Goal: Information Seeking & Learning: Learn about a topic

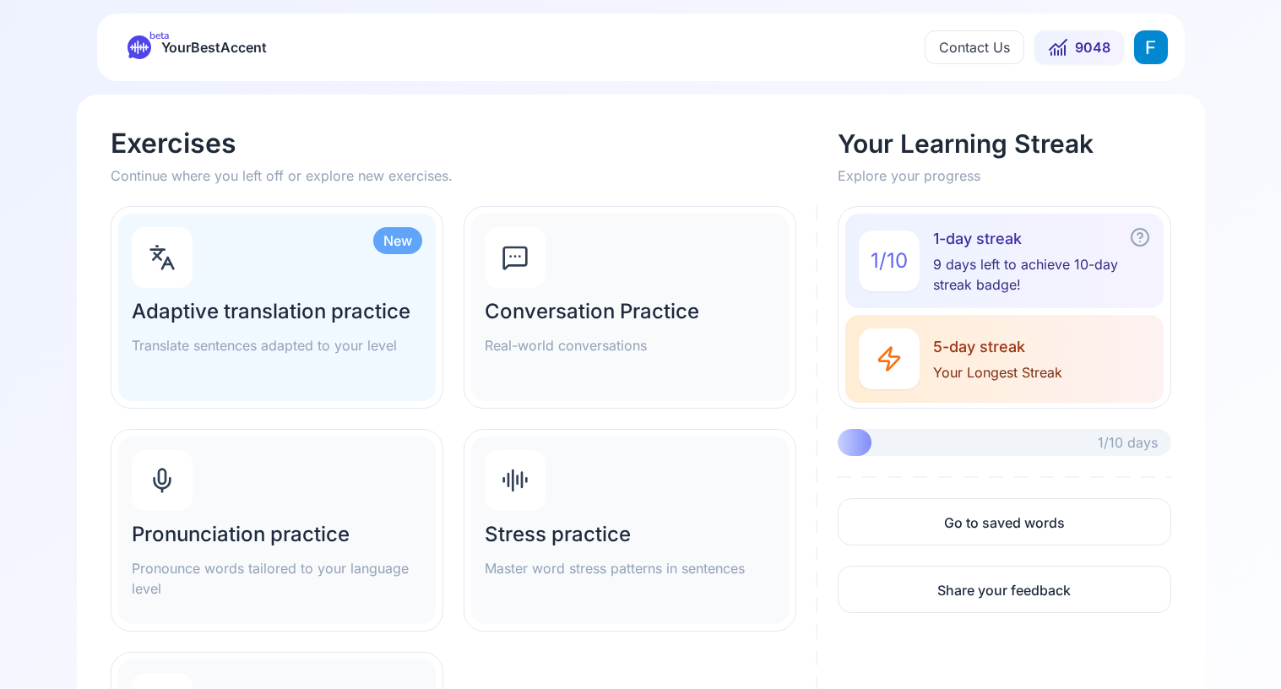
click at [288, 486] on div "Pronunciation practice Pronounce words tailored to your language level" at bounding box center [277, 530] width 318 height 187
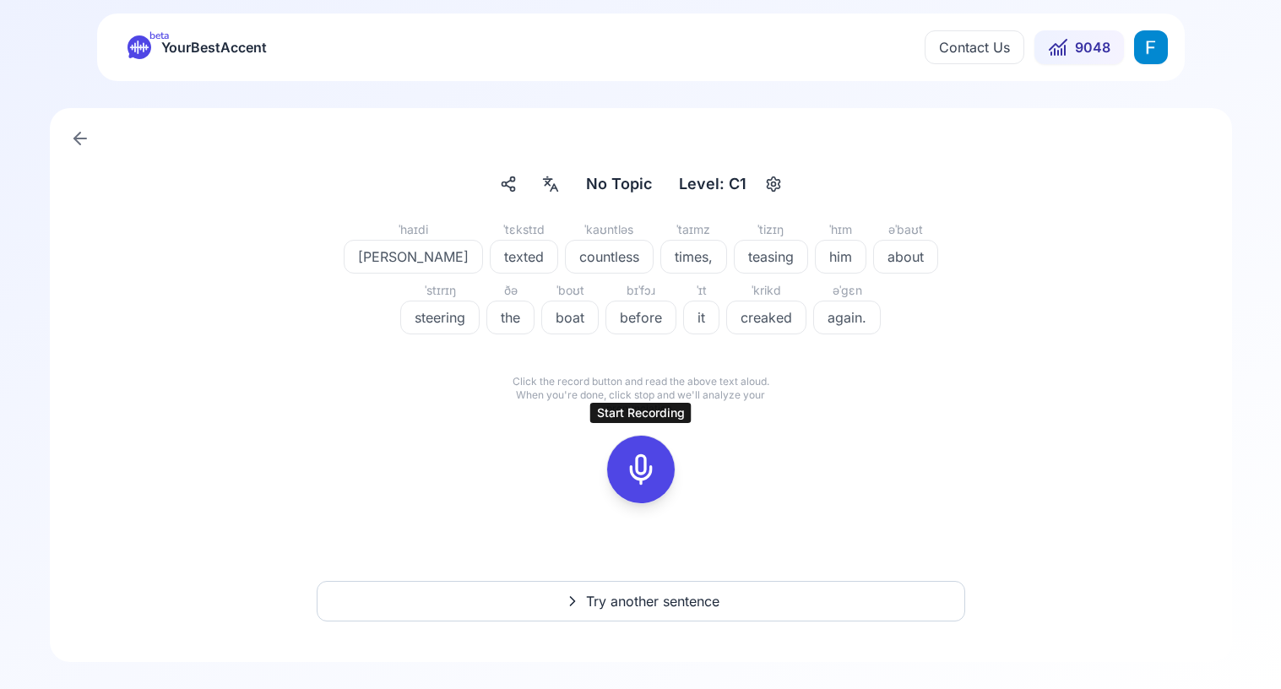
click at [664, 458] on button at bounding box center [641, 470] width 68 height 68
click at [643, 475] on icon at bounding box center [641, 470] width 34 height 34
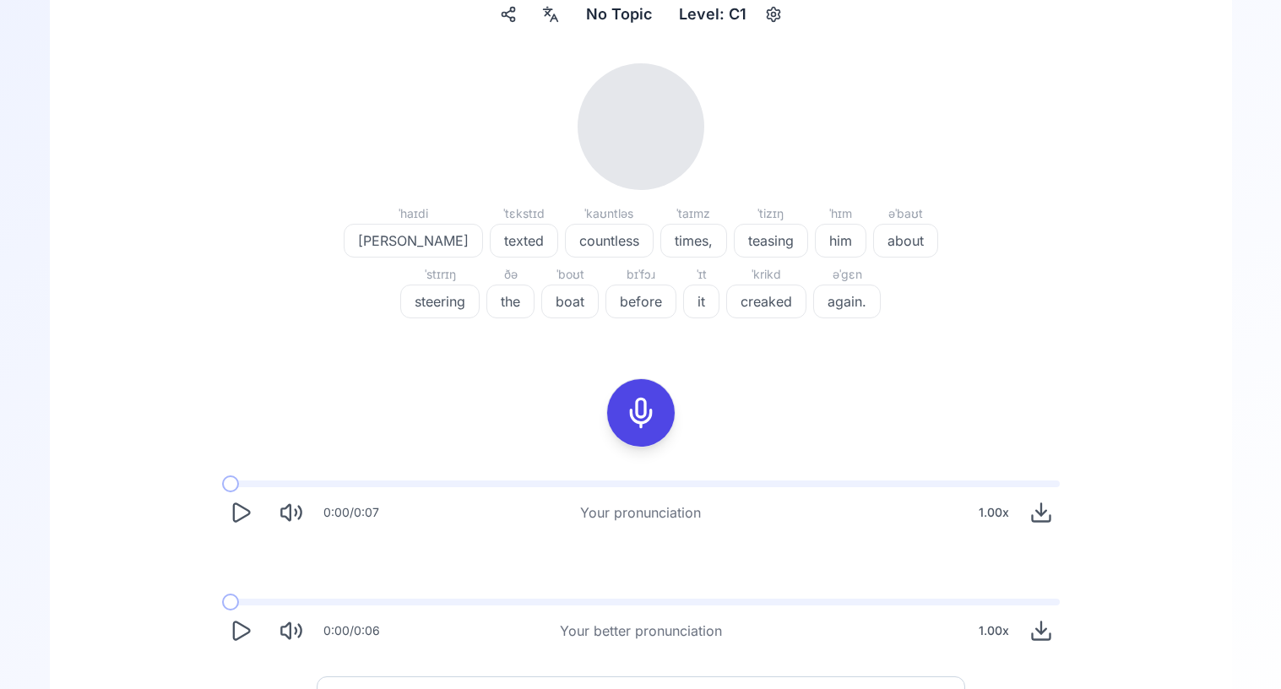
scroll to position [188, 0]
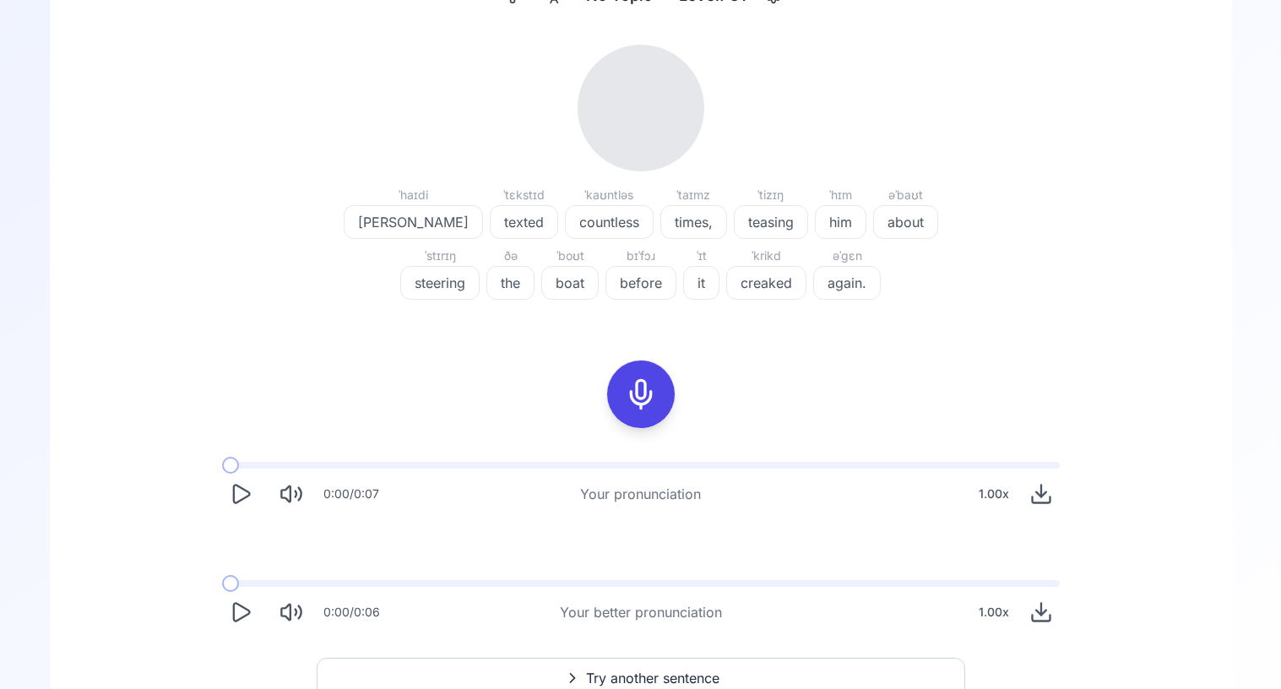
click at [233, 493] on icon "Play" at bounding box center [241, 494] width 24 height 24
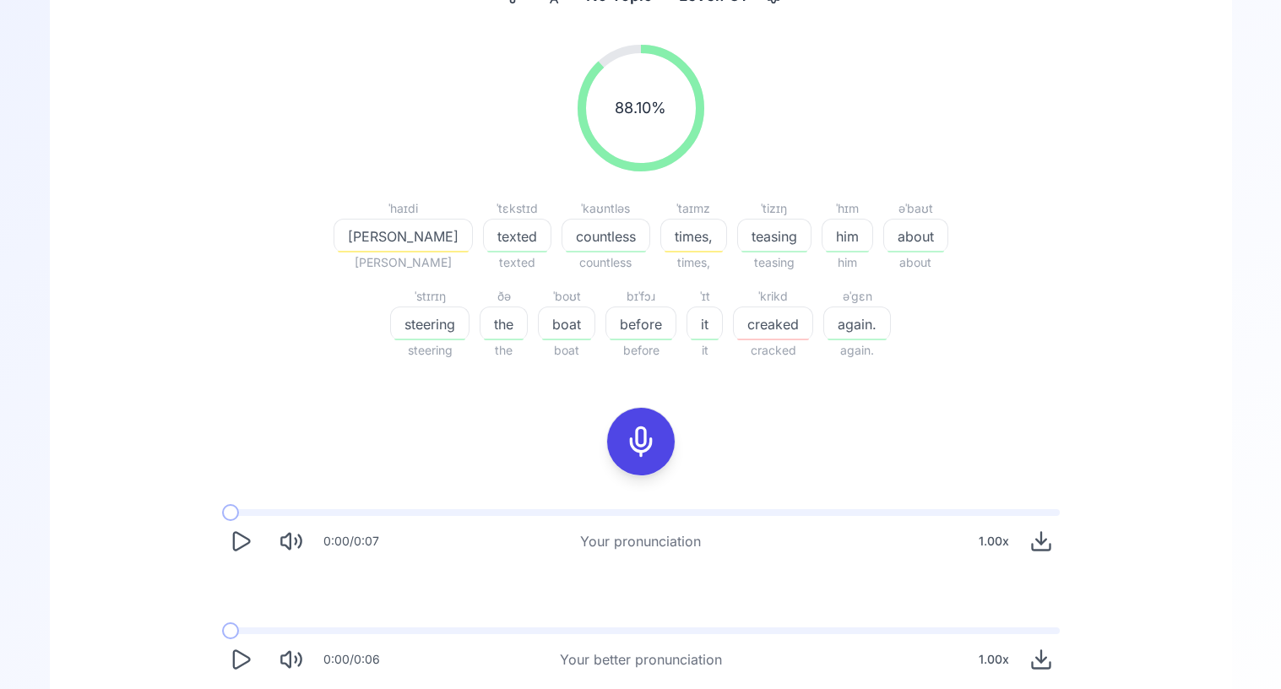
click at [236, 558] on button "Play" at bounding box center [240, 541] width 37 height 37
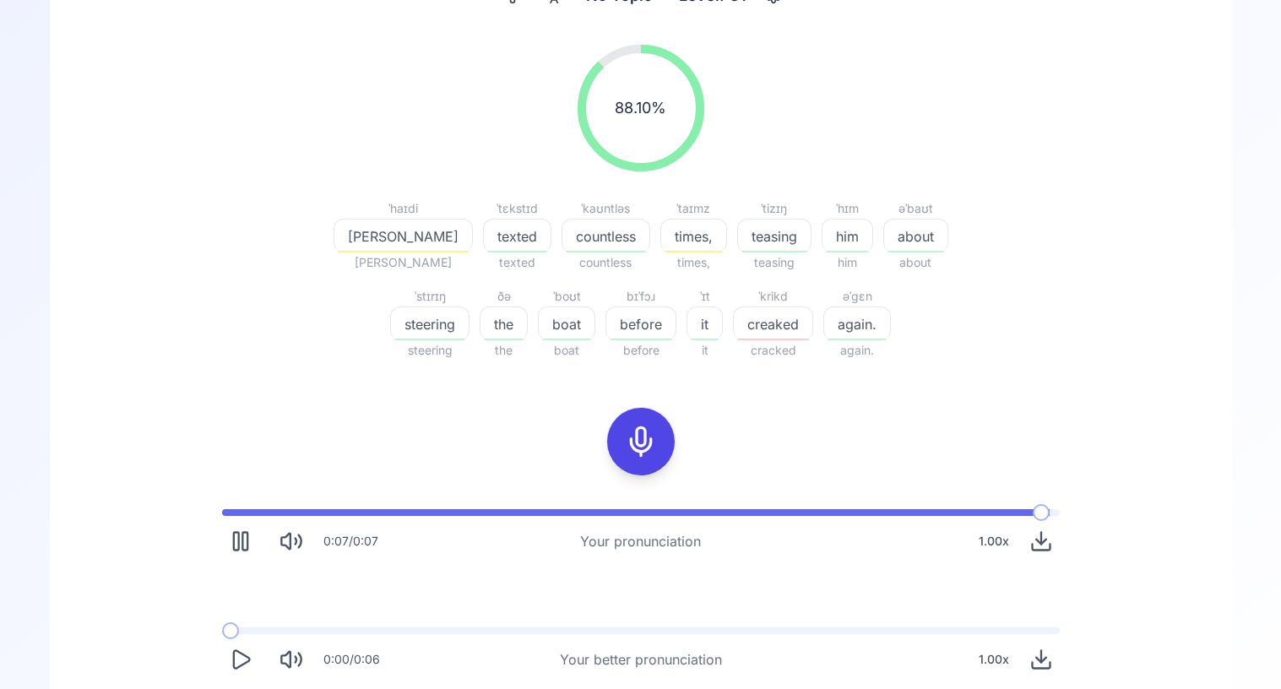
click at [236, 661] on icon "Play" at bounding box center [241, 660] width 24 height 24
click at [236, 661] on icon "Pause" at bounding box center [241, 660] width 24 height 24
click at [231, 535] on icon "Play" at bounding box center [241, 541] width 24 height 24
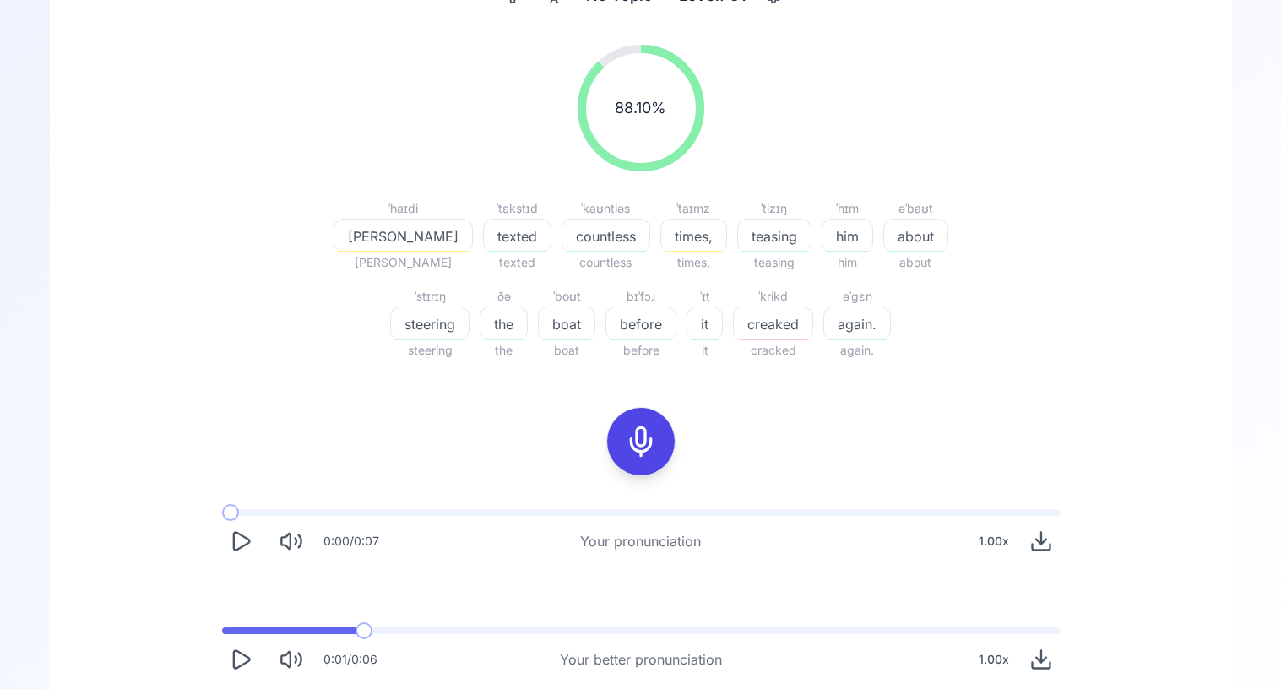
click at [231, 535] on icon "Play" at bounding box center [241, 541] width 24 height 24
click at [643, 431] on icon at bounding box center [641, 442] width 34 height 34
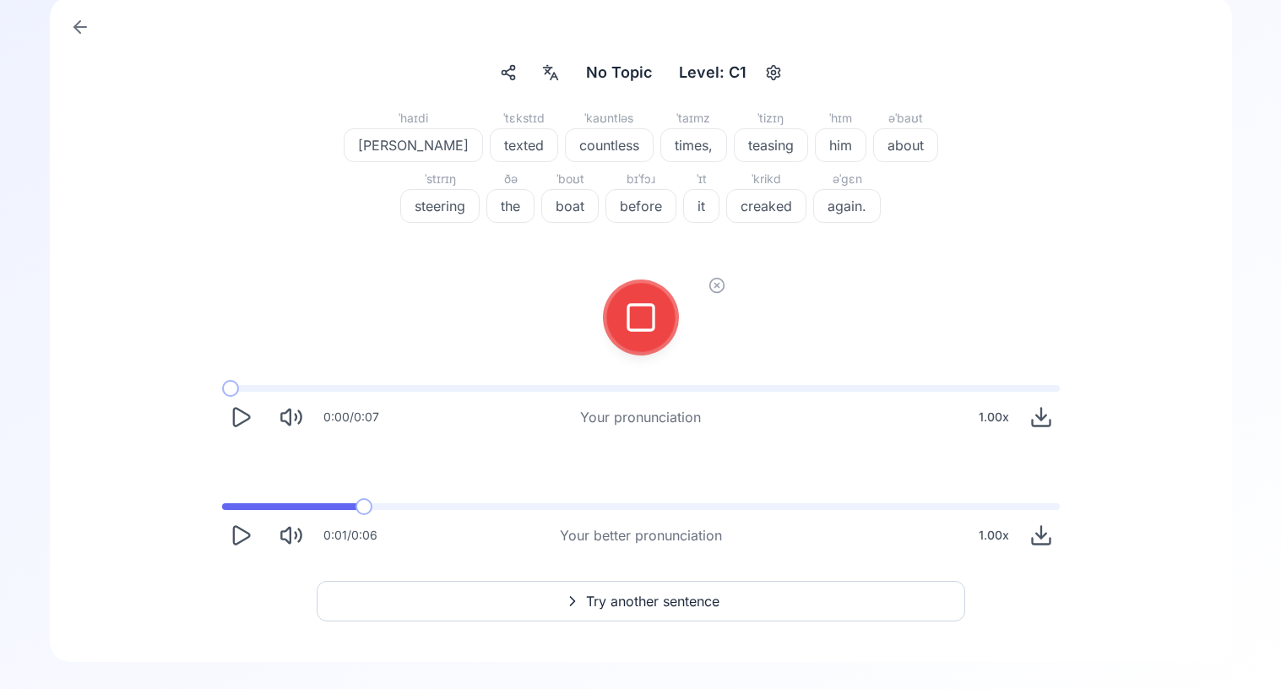
scroll to position [111, 0]
click at [655, 330] on icon at bounding box center [641, 318] width 34 height 34
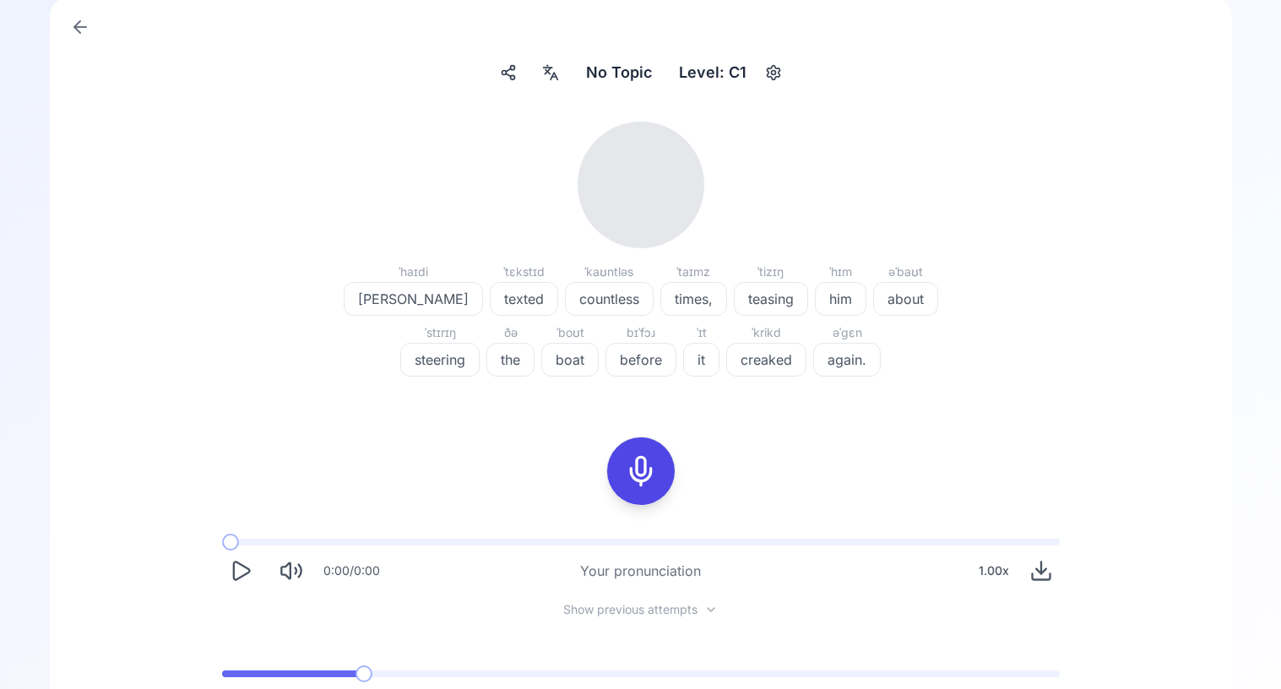
scroll to position [188, 0]
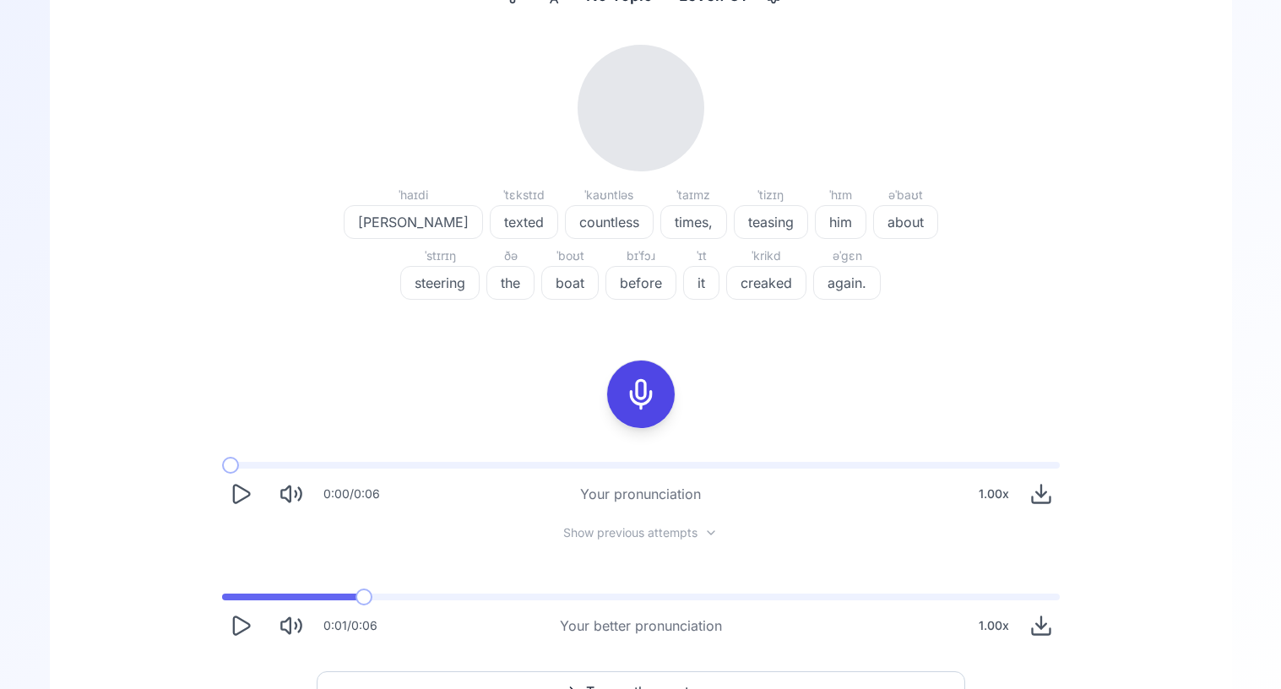
click at [246, 487] on icon "Play" at bounding box center [241, 494] width 24 height 24
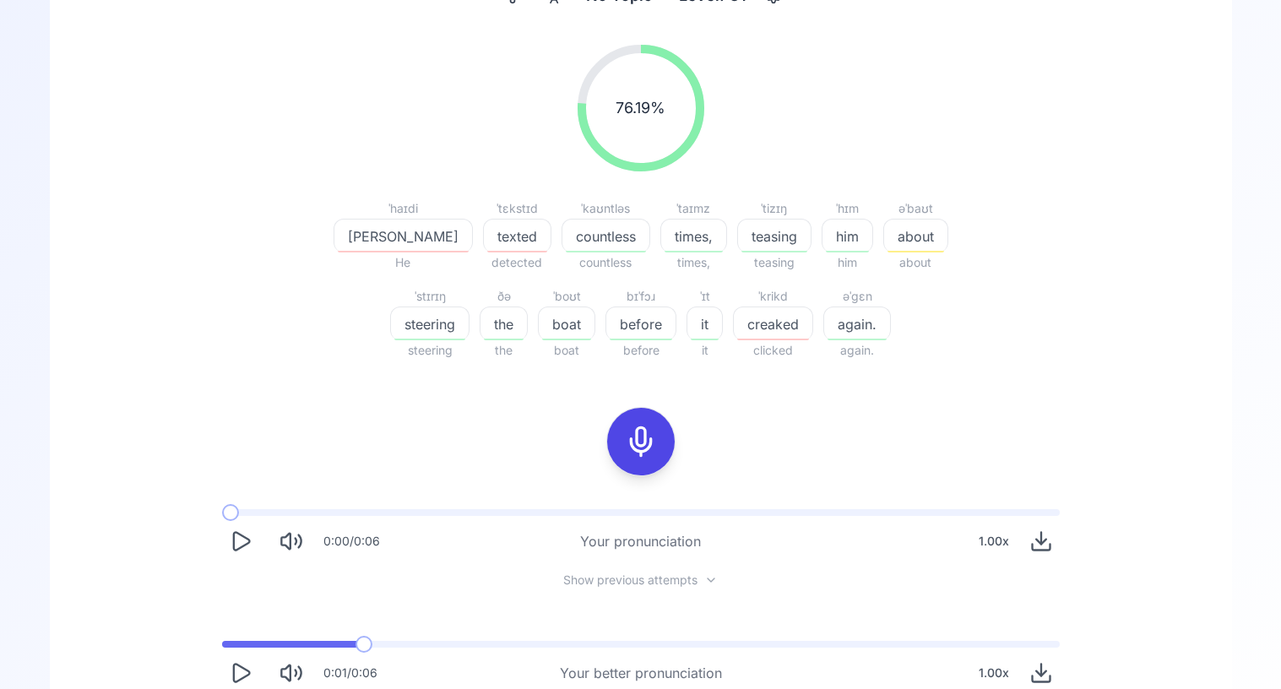
click at [235, 546] on icon "Play" at bounding box center [241, 541] width 24 height 24
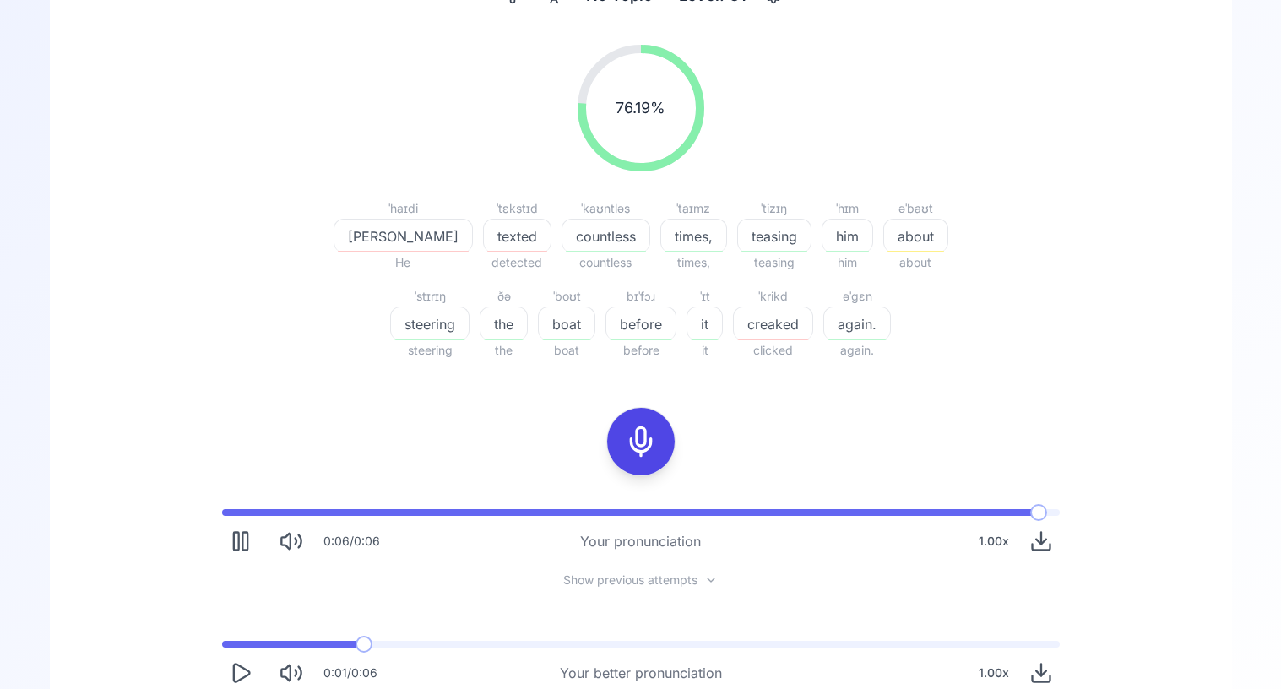
click at [237, 681] on icon "Play" at bounding box center [241, 673] width 16 height 18
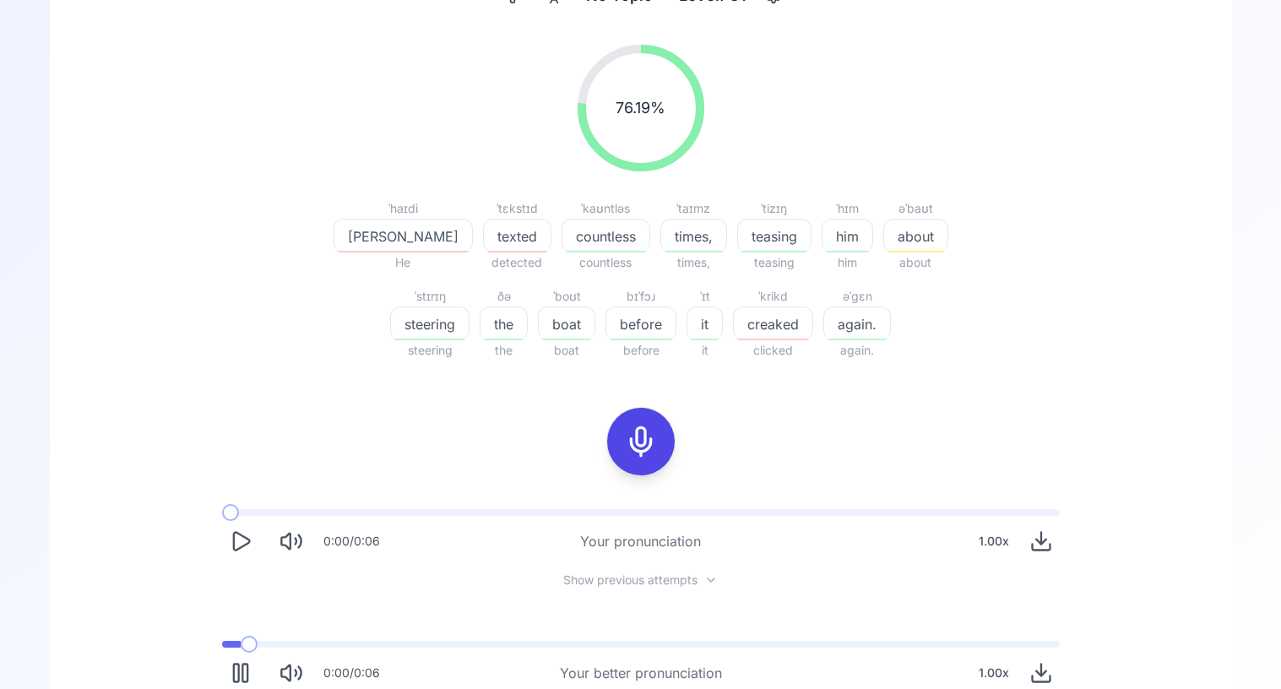
click at [222, 647] on span at bounding box center [231, 644] width 19 height 7
click at [239, 540] on icon "Play" at bounding box center [241, 541] width 24 height 24
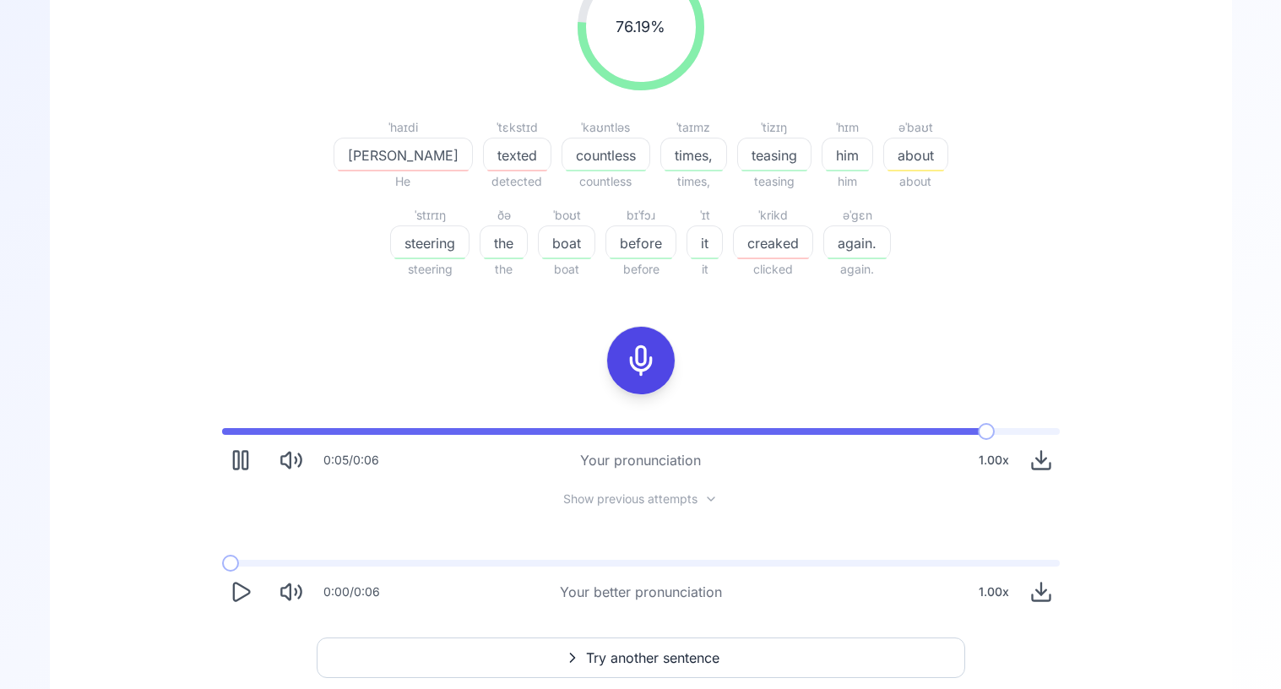
scroll to position [270, 0]
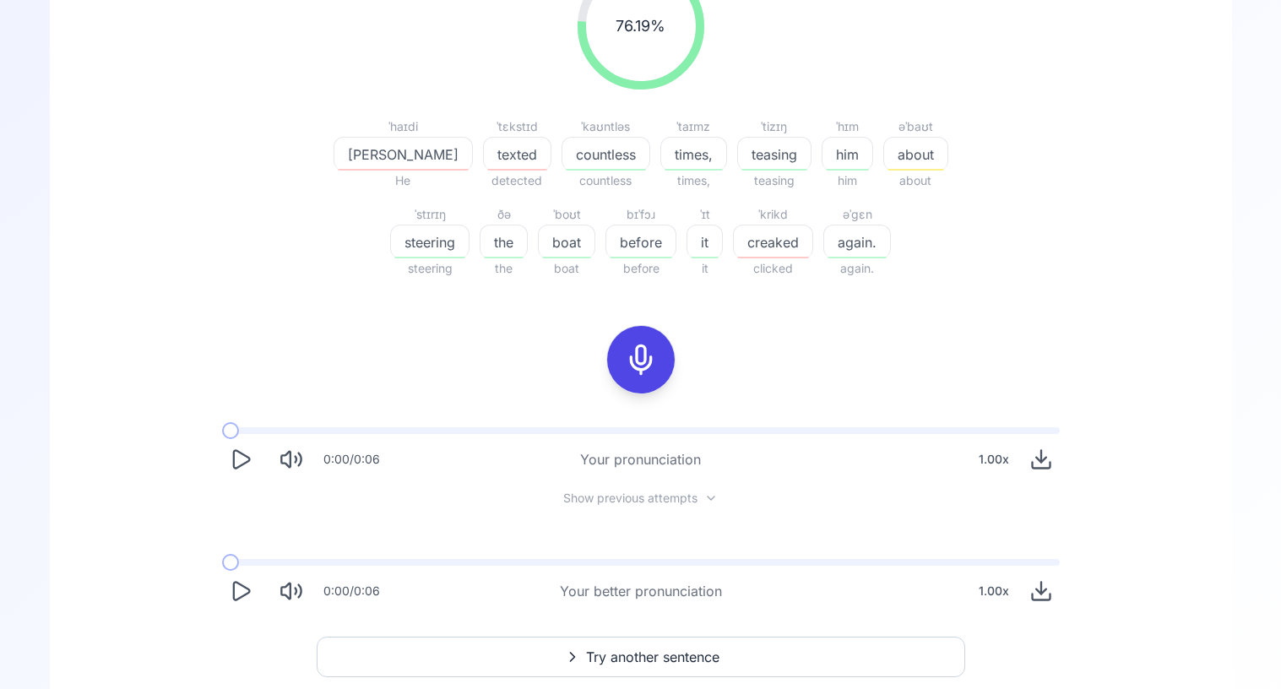
click at [230, 456] on icon "Play" at bounding box center [241, 460] width 24 height 24
click at [661, 499] on span "Show previous attempts" at bounding box center [630, 498] width 134 height 17
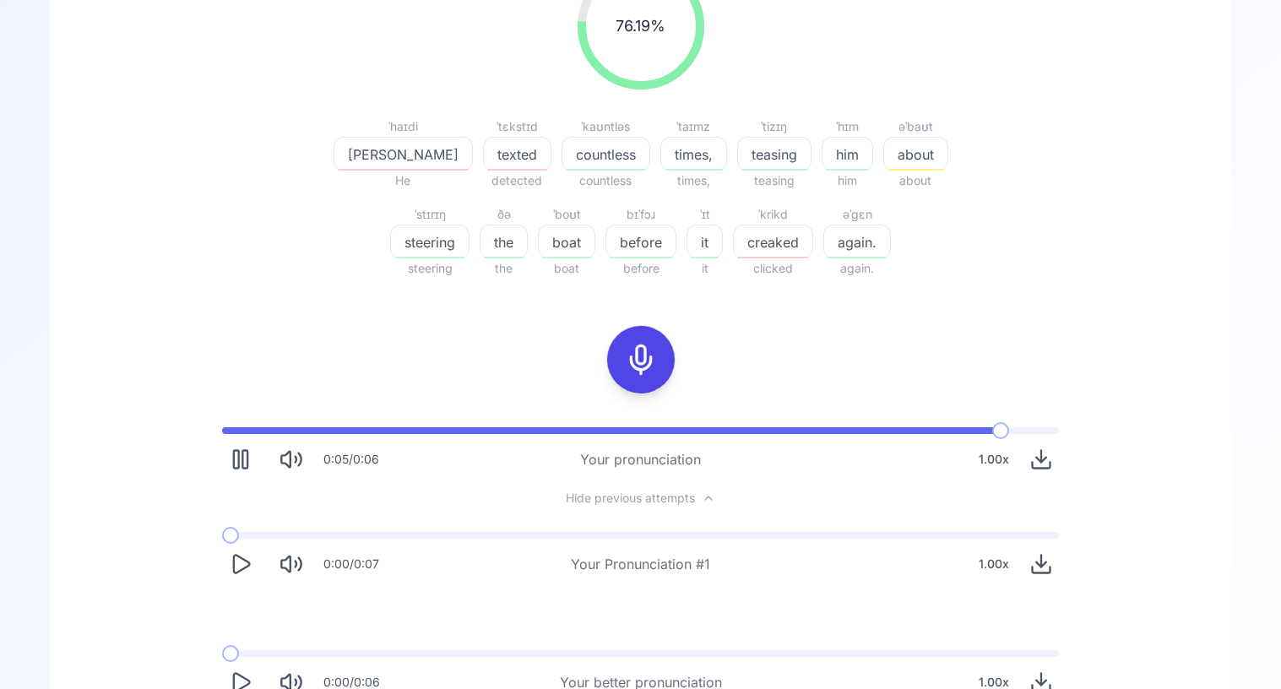
click at [249, 567] on icon "Play" at bounding box center [241, 564] width 24 height 24
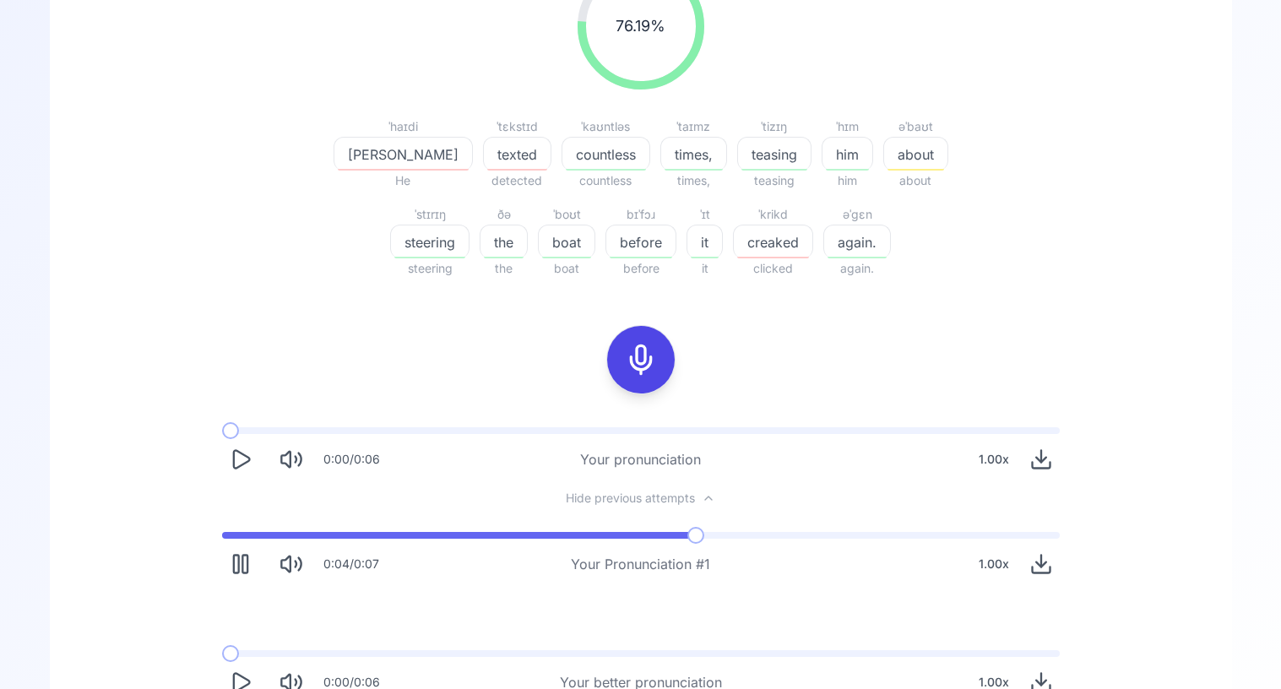
click at [249, 566] on icon "Pause" at bounding box center [241, 564] width 24 height 24
click at [239, 455] on icon "Play" at bounding box center [241, 460] width 24 height 24
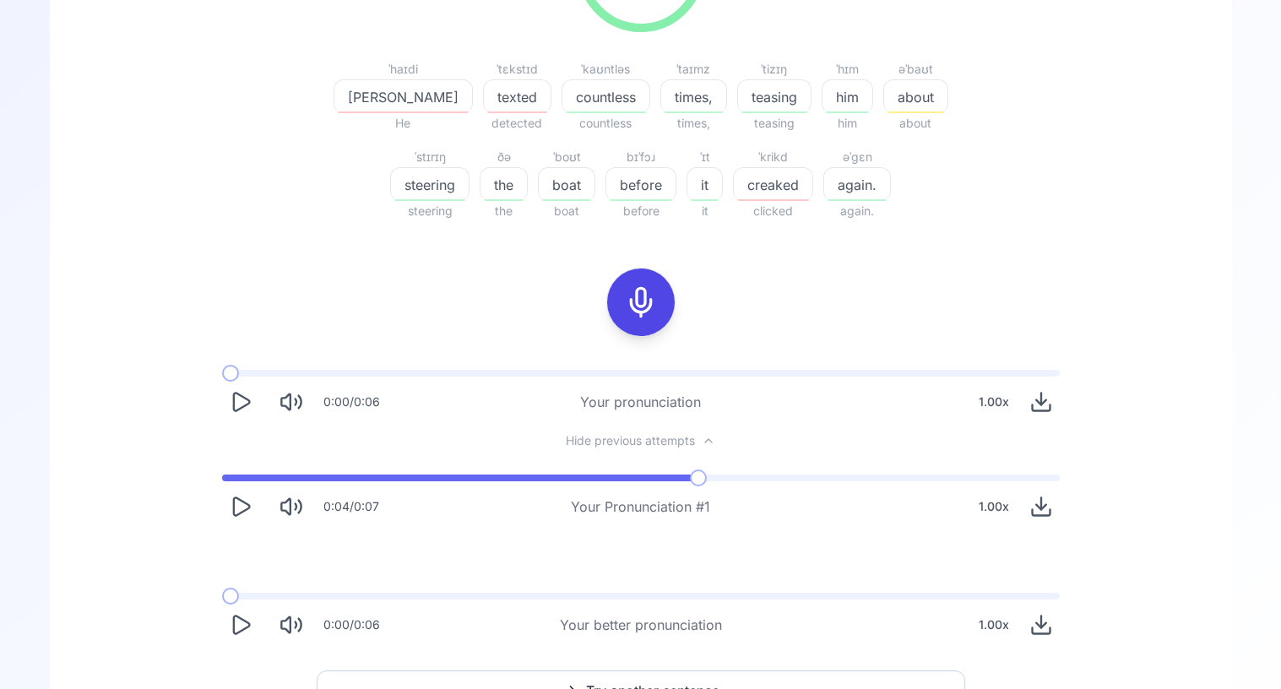
scroll to position [417, 0]
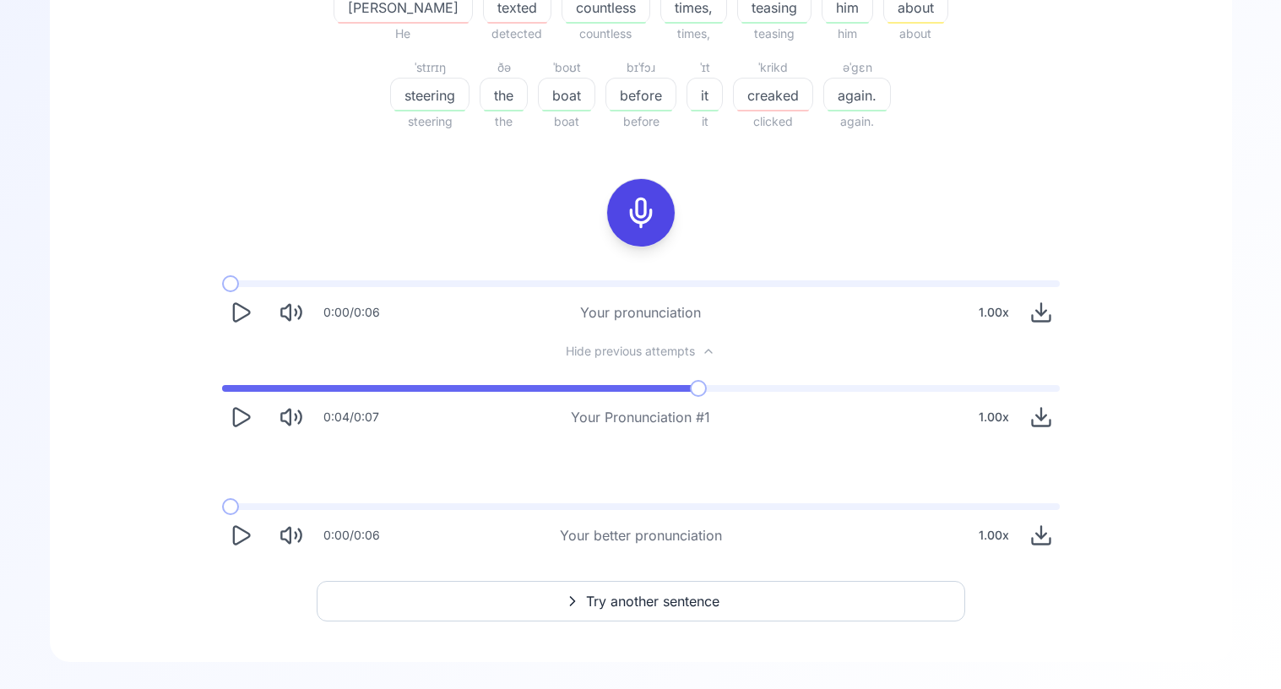
click at [1035, 321] on icon "Download audio" at bounding box center [1041, 319] width 18 height 6
click at [242, 418] on icon "Play" at bounding box center [241, 417] width 24 height 24
click at [222, 388] on span at bounding box center [510, 388] width 576 height 7
click at [229, 299] on button "Play" at bounding box center [240, 312] width 37 height 37
click at [244, 426] on rect "Pause" at bounding box center [244, 418] width 5 height 18
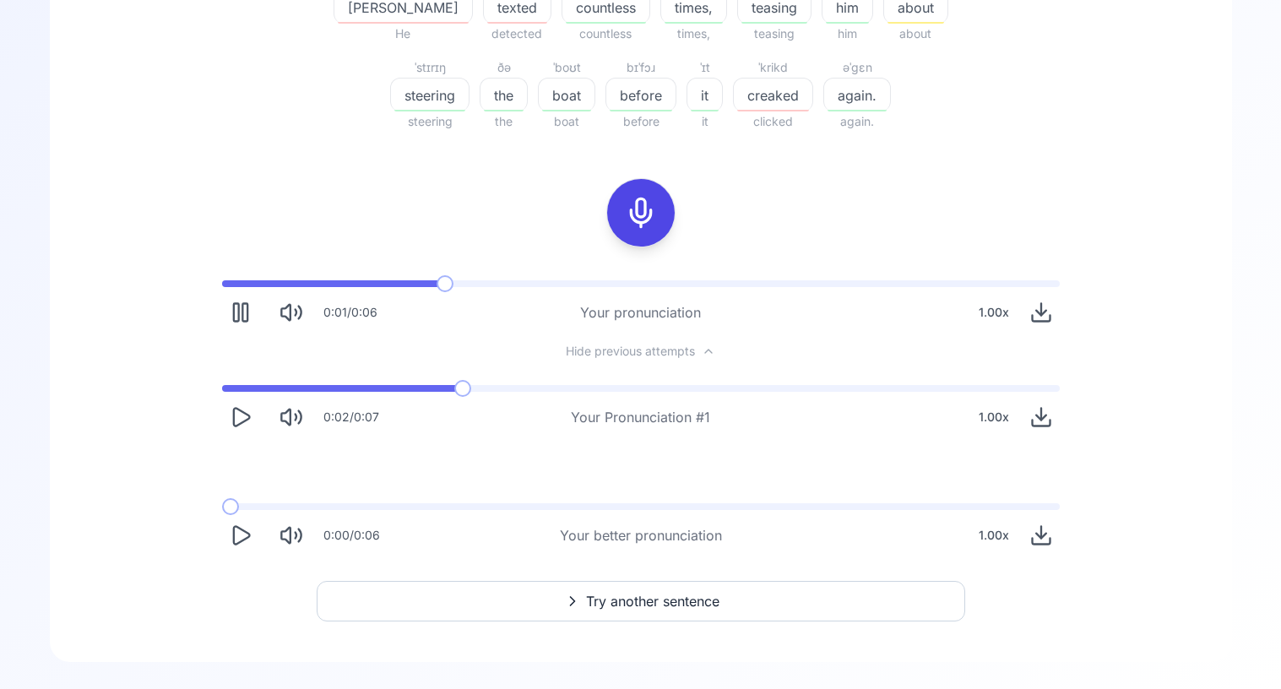
click at [240, 320] on icon "Pause" at bounding box center [241, 313] width 24 height 24
drag, startPoint x: 239, startPoint y: 290, endPoint x: 218, endPoint y: 290, distance: 21.1
click at [218, 290] on div "0:01 / 0:06 Your pronunciation 1.00 x" at bounding box center [641, 306] width 865 height 78
click at [222, 284] on span at bounding box center [345, 283] width 247 height 7
click at [225, 307] on button "Play" at bounding box center [240, 312] width 37 height 37
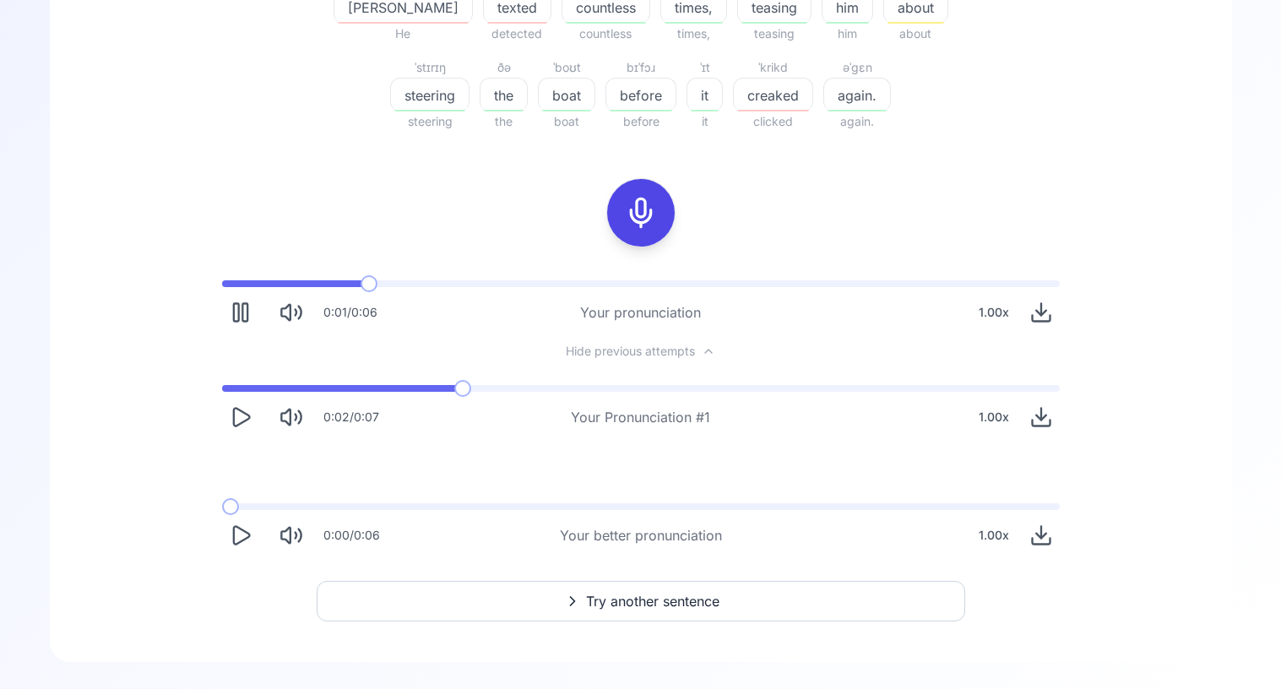
click at [1037, 312] on icon "Download audio" at bounding box center [1041, 313] width 10 height 5
click at [729, 595] on button "Try another sentence" at bounding box center [641, 601] width 649 height 41
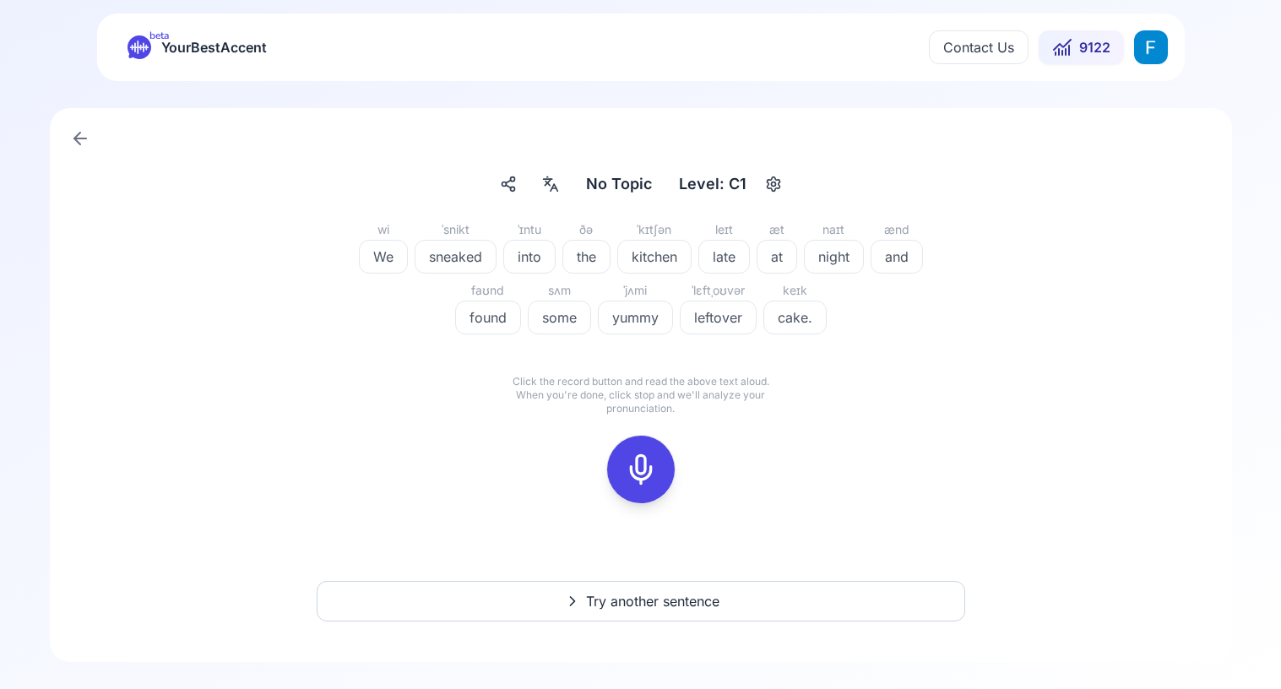
click at [655, 472] on icon at bounding box center [641, 470] width 34 height 34
click at [654, 471] on icon at bounding box center [641, 470] width 34 height 34
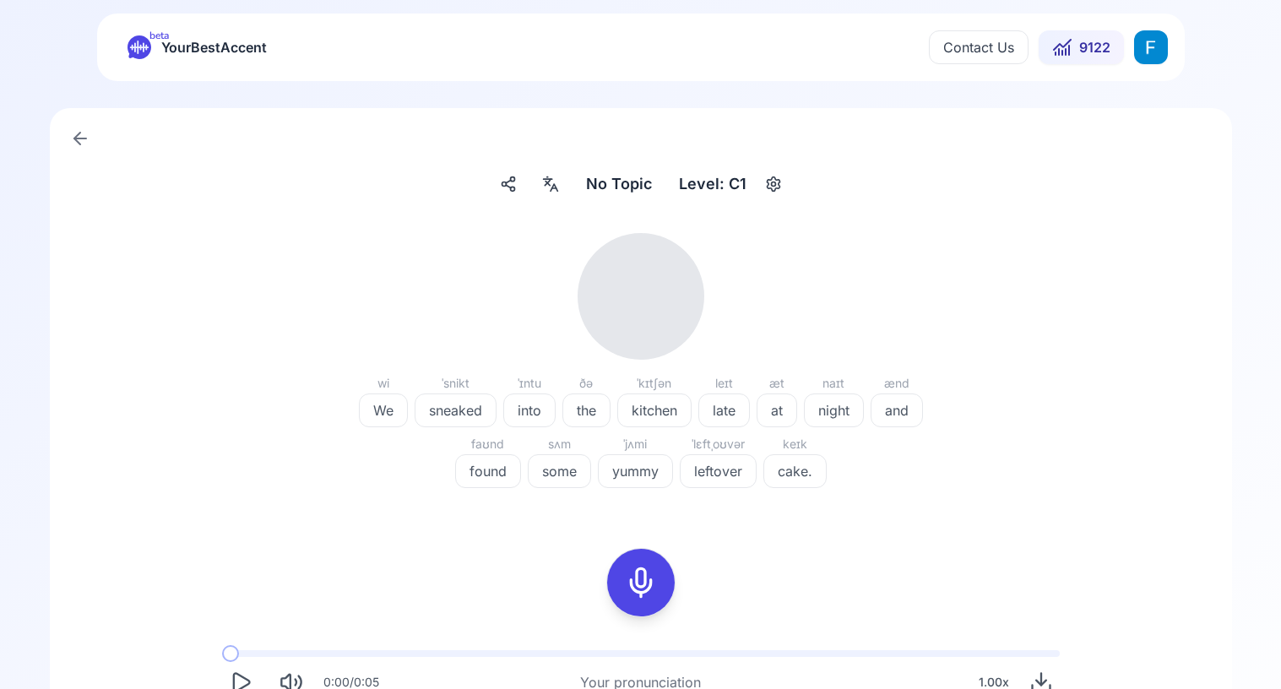
click at [245, 674] on icon "Play" at bounding box center [241, 683] width 24 height 24
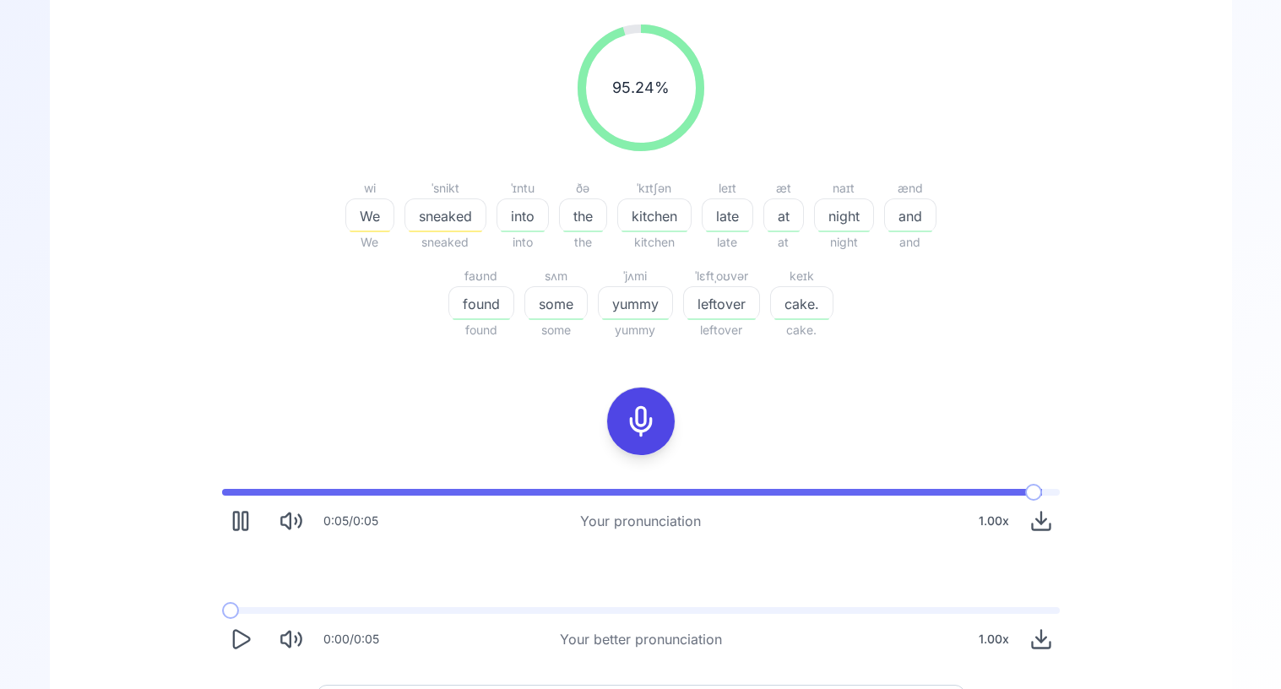
scroll to position [312, 0]
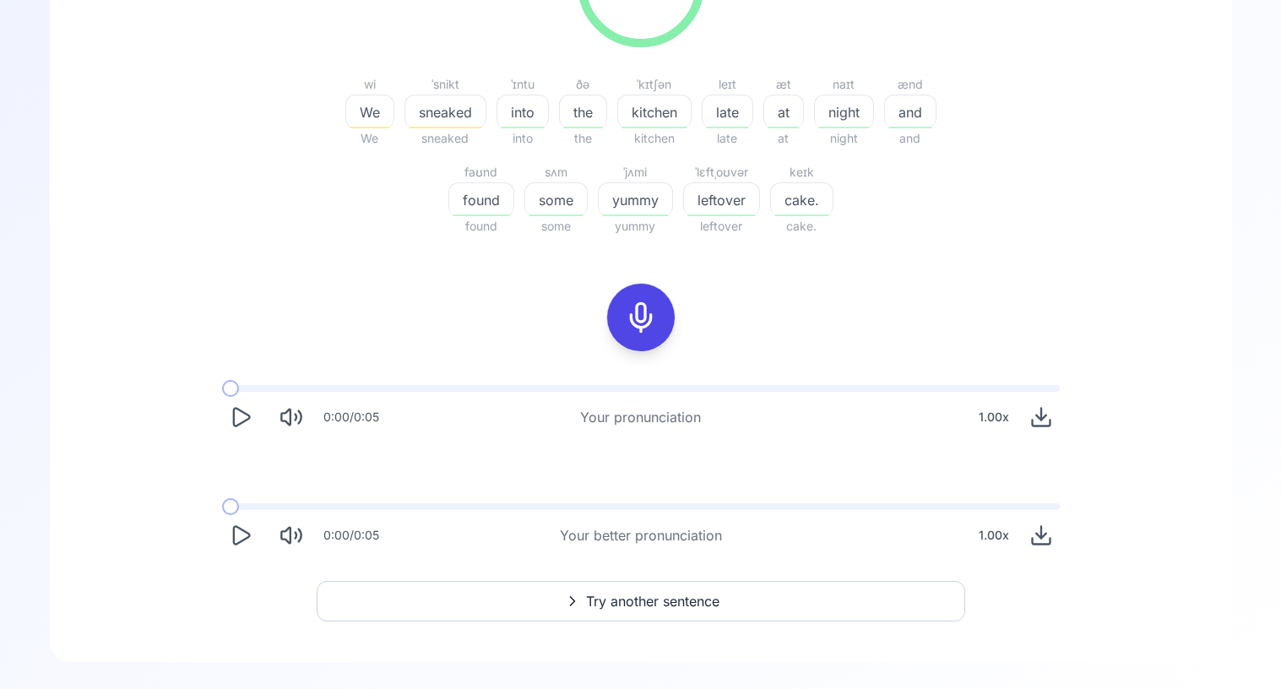
click at [237, 426] on icon "Play" at bounding box center [241, 417] width 24 height 24
click at [237, 426] on rect "Pause" at bounding box center [235, 418] width 5 height 18
click at [234, 524] on icon "Play" at bounding box center [241, 536] width 24 height 24
click at [239, 412] on icon "Play" at bounding box center [241, 417] width 24 height 24
click at [222, 388] on span at bounding box center [234, 388] width 25 height 7
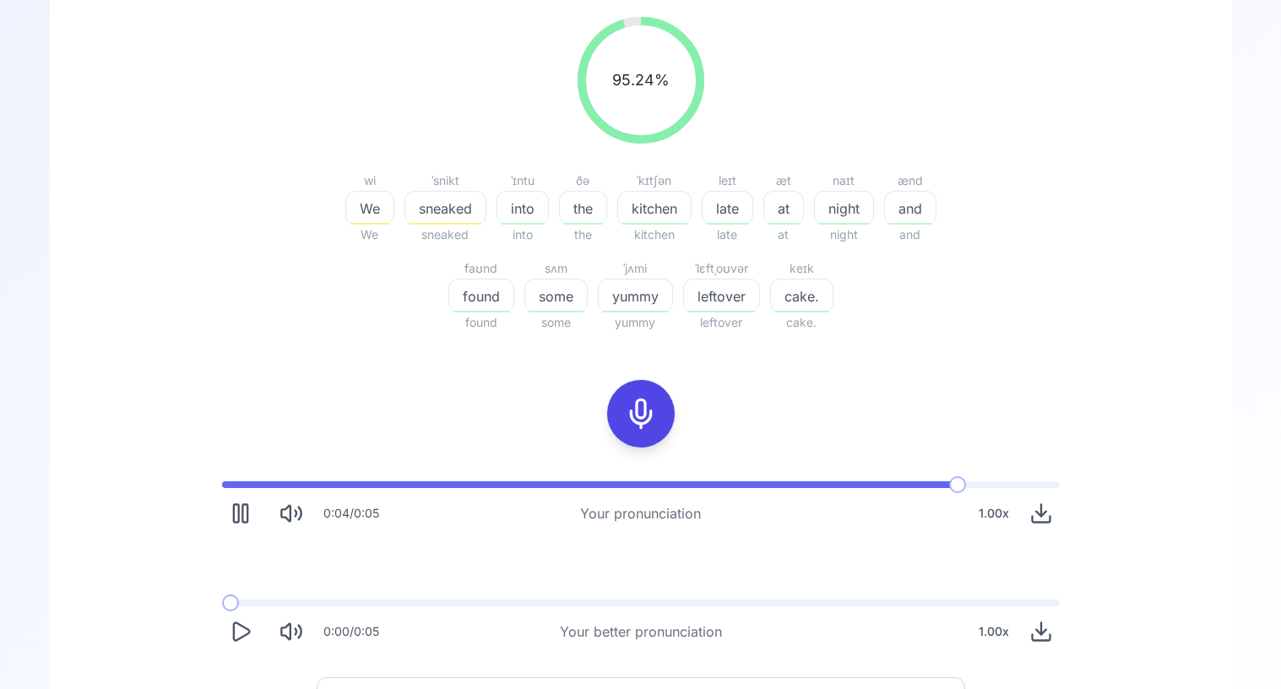
scroll to position [0, 0]
